Goal: Task Accomplishment & Management: Manage account settings

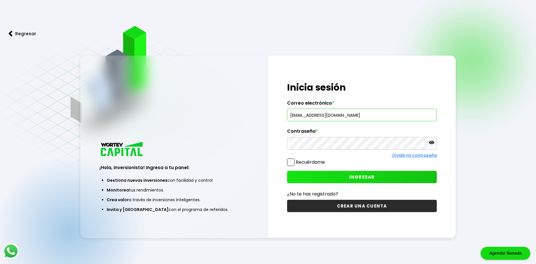
type input "[EMAIL_ADDRESS][DOMAIN_NAME]"
click at [361, 183] on button "INGRESAR" at bounding box center [362, 177] width 150 height 12
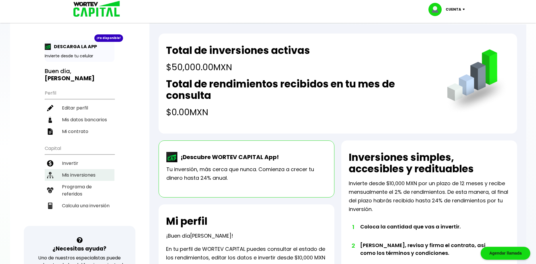
click at [75, 169] on li "Mis inversiones" at bounding box center [80, 175] width 70 height 12
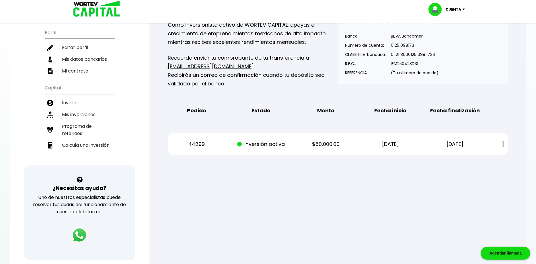
scroll to position [64, 0]
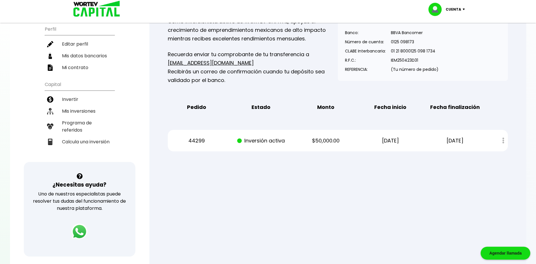
click at [394, 142] on p "[DATE]" at bounding box center [390, 141] width 55 height 9
click at [254, 142] on p "Inversión activa" at bounding box center [261, 141] width 55 height 9
click at [199, 141] on p "44299" at bounding box center [196, 141] width 55 height 9
click at [504, 141] on div "Estado de cuenta" at bounding box center [499, 141] width 17 height 12
click at [503, 141] on div "Estado de cuenta" at bounding box center [499, 141] width 17 height 12
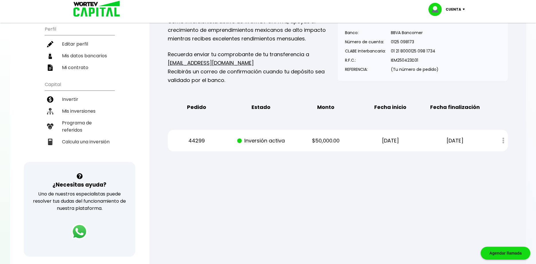
click at [503, 141] on div "Estado de cuenta" at bounding box center [499, 141] width 17 height 12
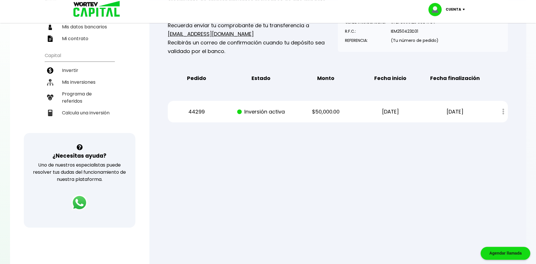
scroll to position [27, 0]
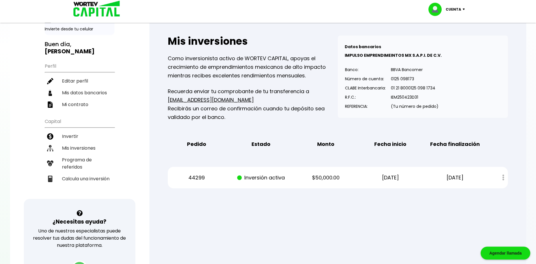
click at [185, 182] on div "44299 Inversión activa $50,000.00 [DATE] [DATE] Estado de cuenta" at bounding box center [338, 178] width 340 height 22
click at [201, 182] on div "44299 Inversión activa $50,000.00 [DATE] [DATE] Estado de cuenta" at bounding box center [338, 178] width 340 height 22
click at [463, 10] on div "Cuenta" at bounding box center [449, 9] width 40 height 13
click at [454, 30] on link "Editar perfil" at bounding box center [447, 27] width 22 height 6
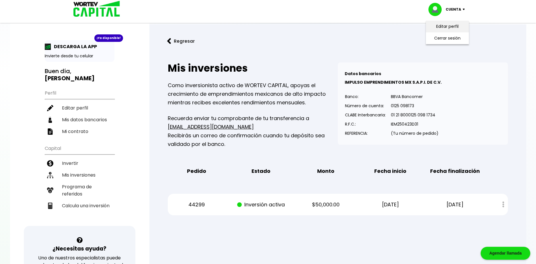
select select "Mujer"
select select "Licenciatura"
select select "DF"
select select "Inbursa"
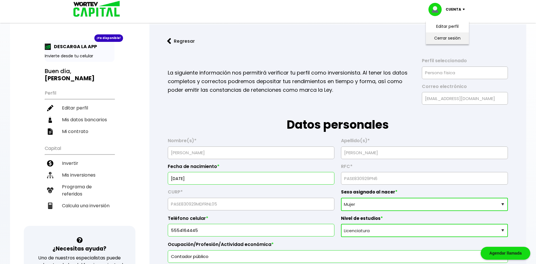
click at [441, 36] on li "Cerrar sesión" at bounding box center [448, 38] width 46 height 12
